Goal: Find specific page/section: Find specific page/section

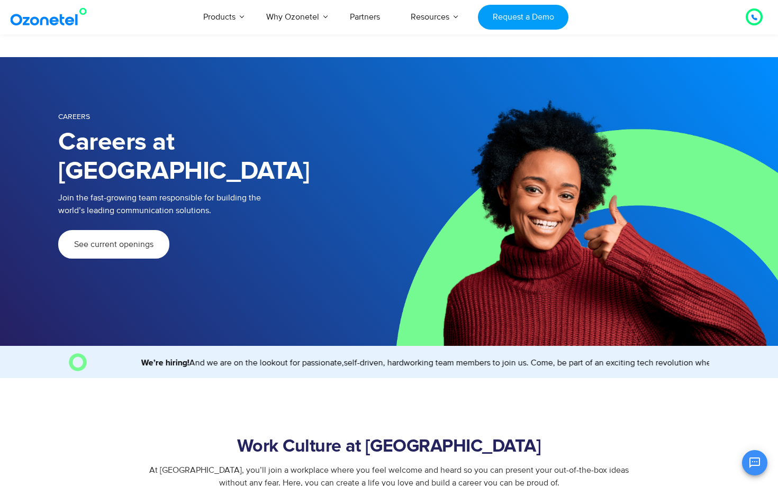
select select "**"
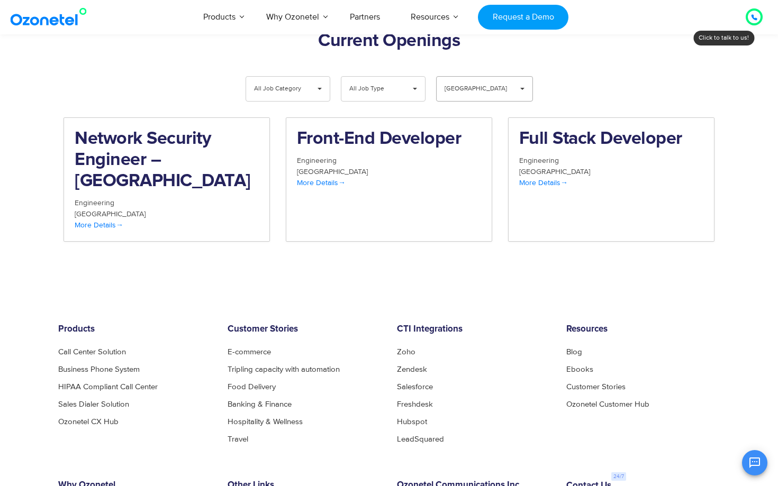
scroll to position [1085, 0]
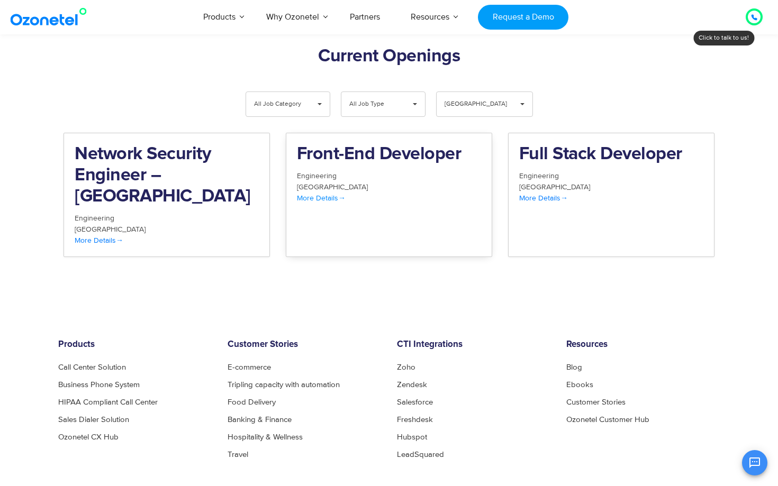
click at [397, 170] on div "Engineering" at bounding box center [389, 175] width 184 height 11
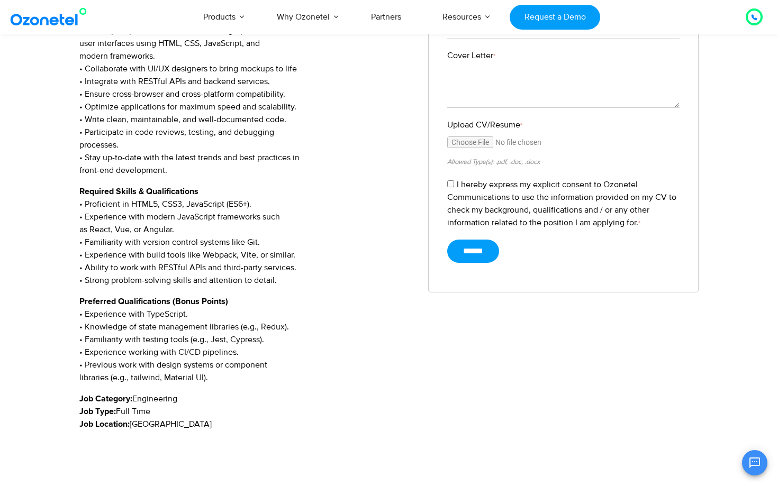
scroll to position [357, 0]
